Goal: Find specific page/section: Find specific page/section

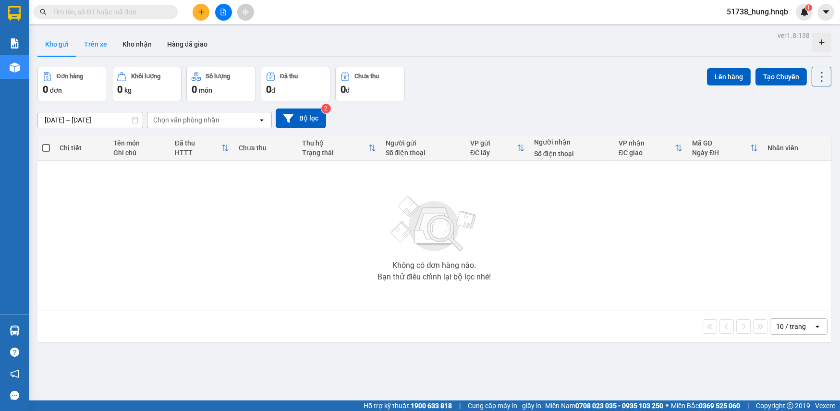
click at [96, 41] on button "Trên xe" at bounding box center [95, 44] width 38 height 23
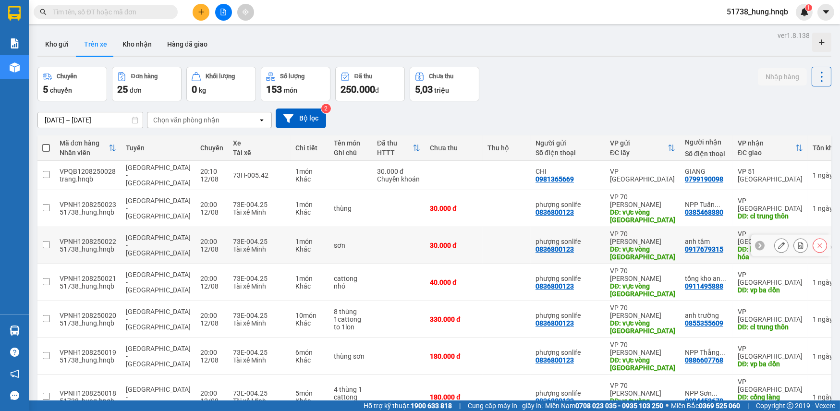
scroll to position [145, 0]
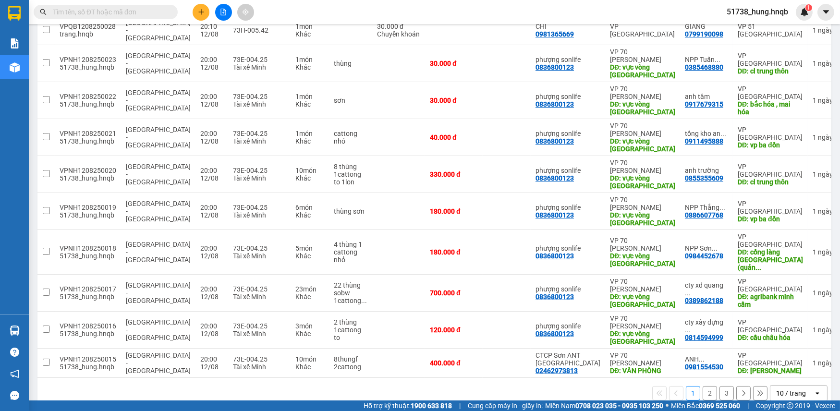
click at [814, 390] on icon "open" at bounding box center [818, 394] width 8 height 8
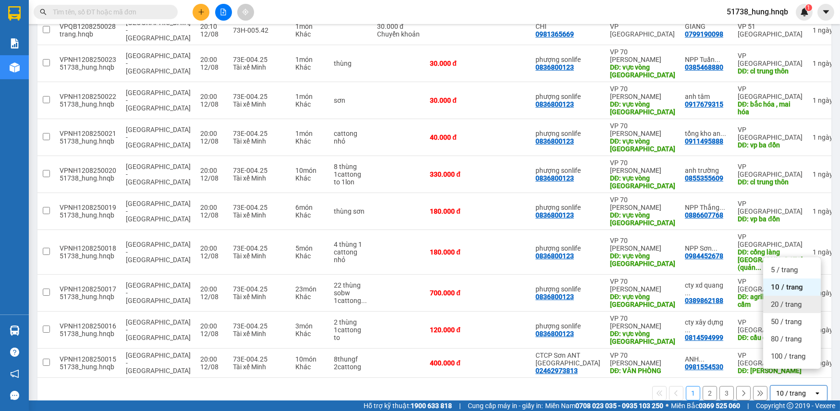
click at [783, 309] on div "20 / trang" at bounding box center [792, 304] width 58 height 17
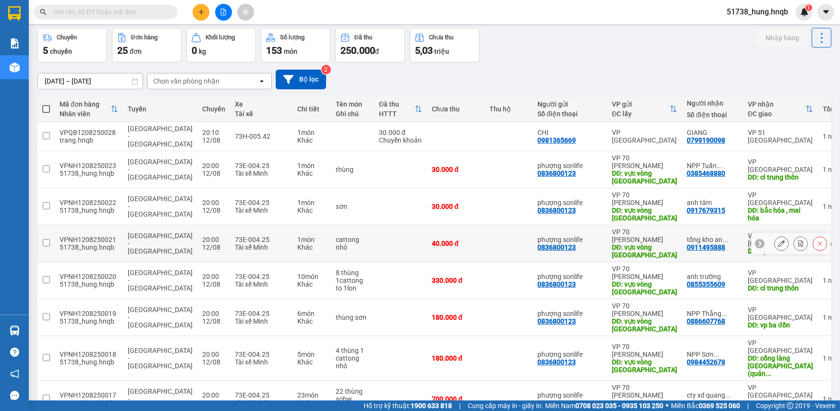
scroll to position [0, 0]
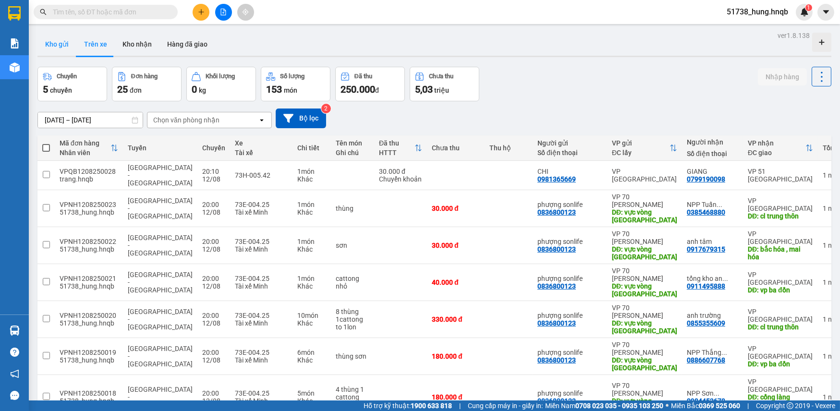
click at [62, 45] on button "Kho gửi" at bounding box center [56, 44] width 39 height 23
